Goal: Task Accomplishment & Management: Manage account settings

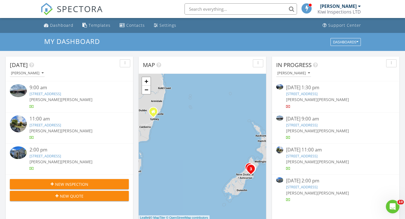
click at [313, 126] on link "[STREET_ADDRESS]" at bounding box center [302, 124] width 32 height 5
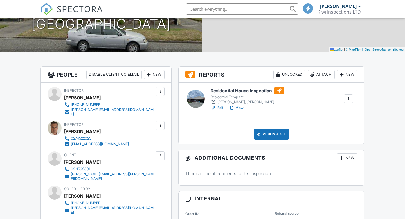
click at [240, 108] on link "View" at bounding box center [236, 108] width 15 height 6
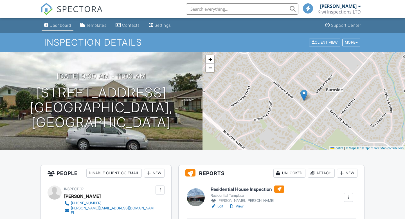
click at [62, 27] on div "Dashboard" at bounding box center [60, 25] width 21 height 5
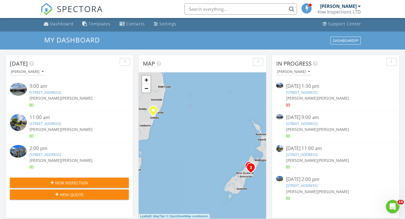
scroll to position [8, 0]
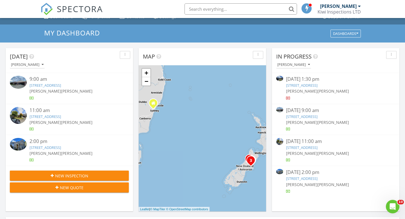
click at [308, 179] on link "[STREET_ADDRESS]" at bounding box center [302, 178] width 32 height 5
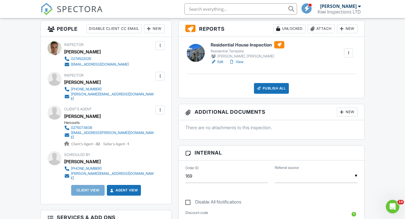
scroll to position [104, 0]
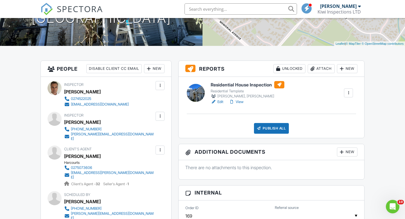
click at [242, 101] on link "View" at bounding box center [236, 102] width 15 height 6
